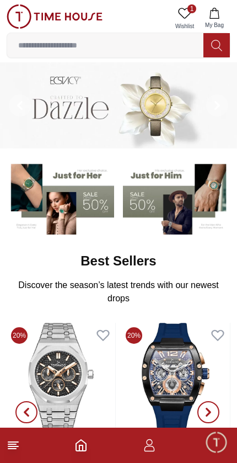
click at [39, 43] on input at bounding box center [105, 45] width 197 height 22
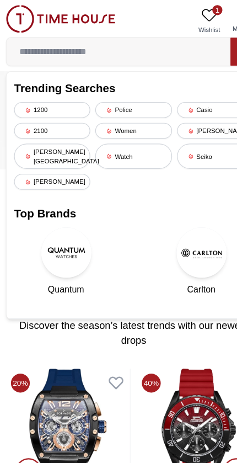
click at [26, 98] on icon at bounding box center [26, 97] width 6 height 6
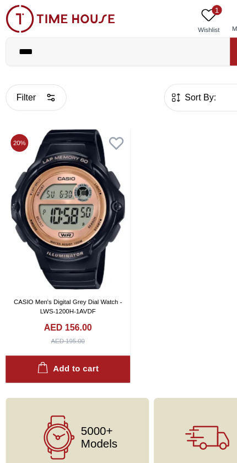
click at [184, 13] on icon at bounding box center [184, 13] width 13 height 13
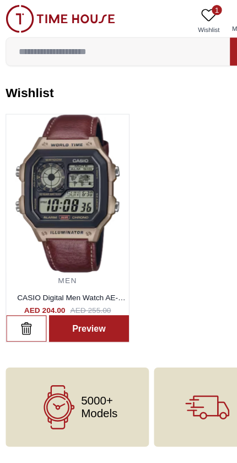
click at [83, 289] on link "Preview" at bounding box center [80, 288] width 70 height 23
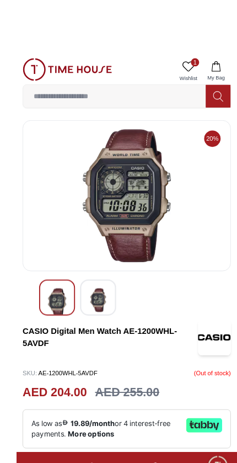
scroll to position [3, 0]
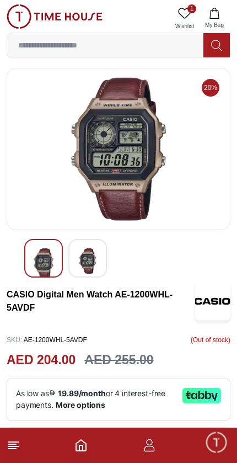
click at [204, 341] on p "( Out of stock )" at bounding box center [211, 340] width 40 height 17
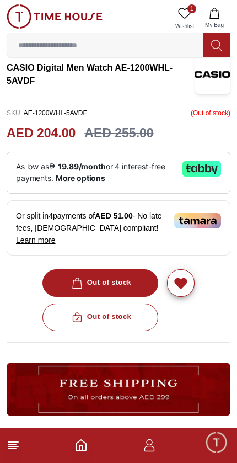
scroll to position [0, 0]
click at [128, 307] on div "Out of stock" at bounding box center [119, 318] width 224 height 28
click at [123, 309] on div "Out of stock" at bounding box center [119, 318] width 224 height 28
click at [119, 270] on div "Out of stock" at bounding box center [119, 283] width 224 height 28
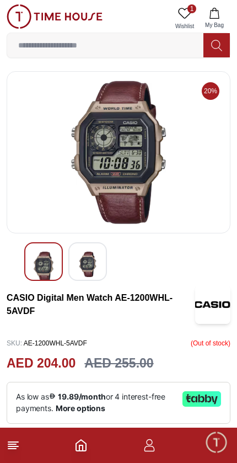
click at [11, 449] on line at bounding box center [12, 449] width 8 height 0
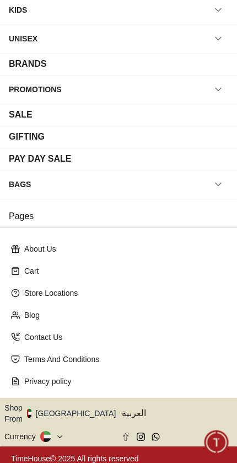
scroll to position [103, 0]
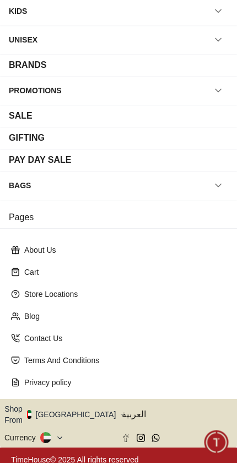
click at [72, 415] on button "Shop From [GEOGRAPHIC_DATA]" at bounding box center [64, 415] width 120 height 22
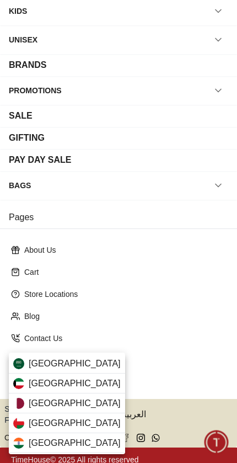
click at [84, 365] on div "[GEOGRAPHIC_DATA]" at bounding box center [67, 364] width 116 height 20
